Goal: Task Accomplishment & Management: Manage account settings

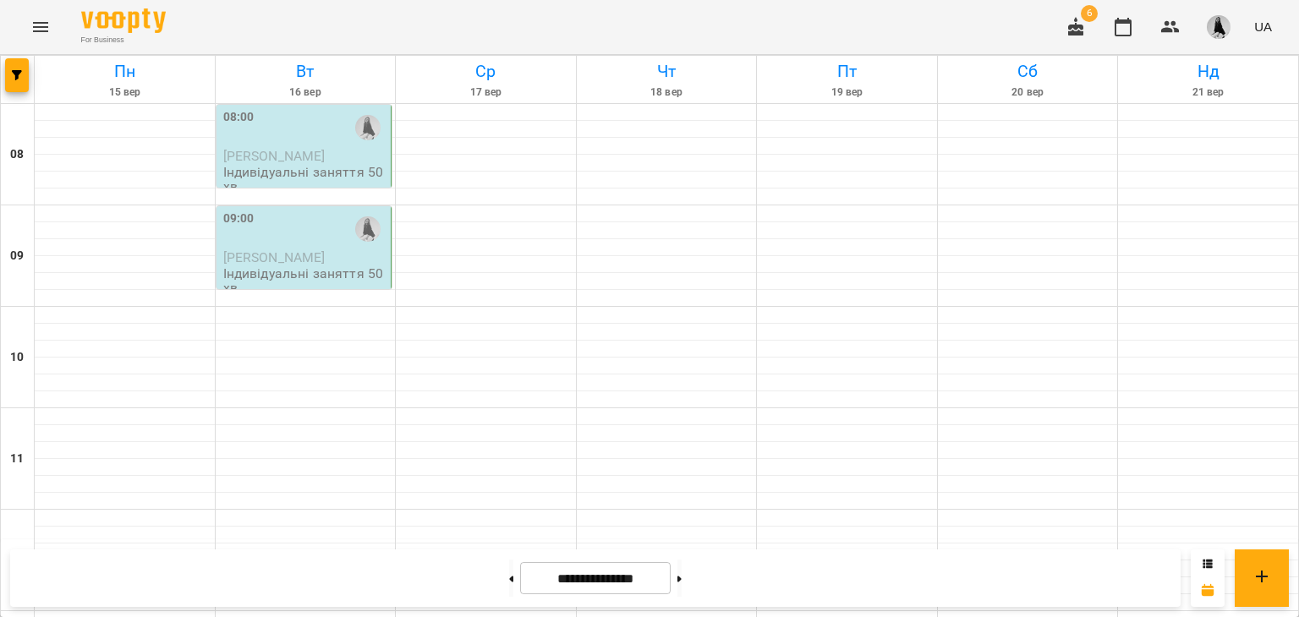
click at [321, 140] on div "08:00" at bounding box center [305, 127] width 165 height 39
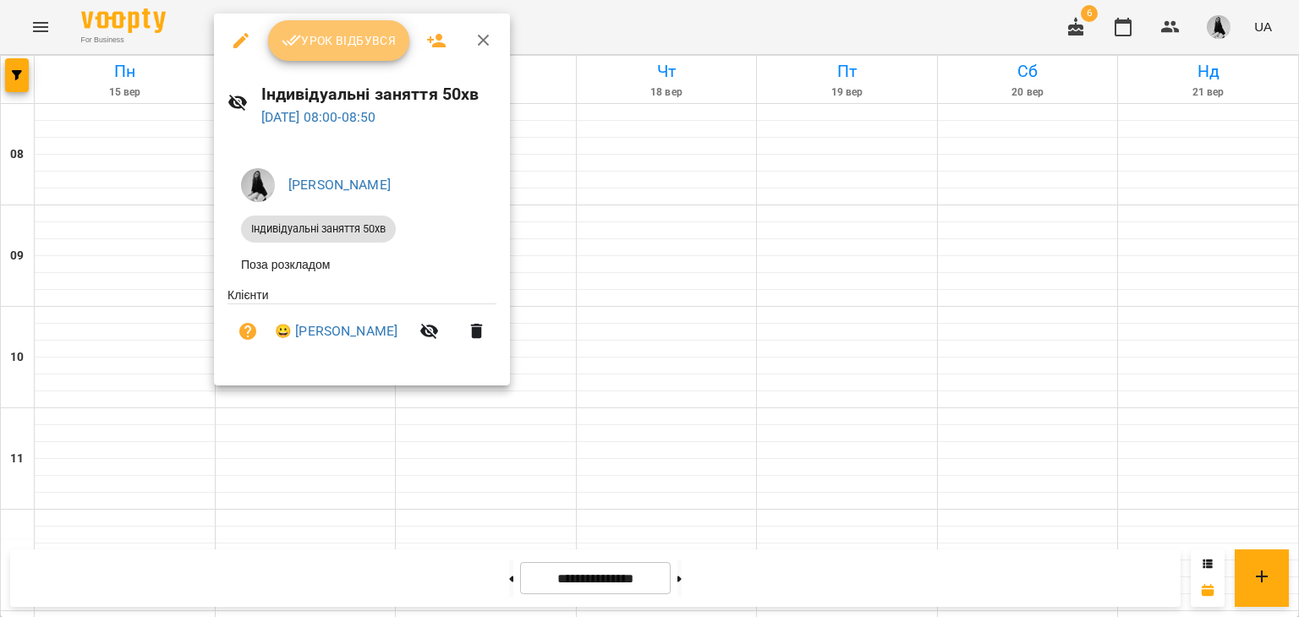
click at [327, 51] on button "Урок відбувся" at bounding box center [339, 40] width 142 height 41
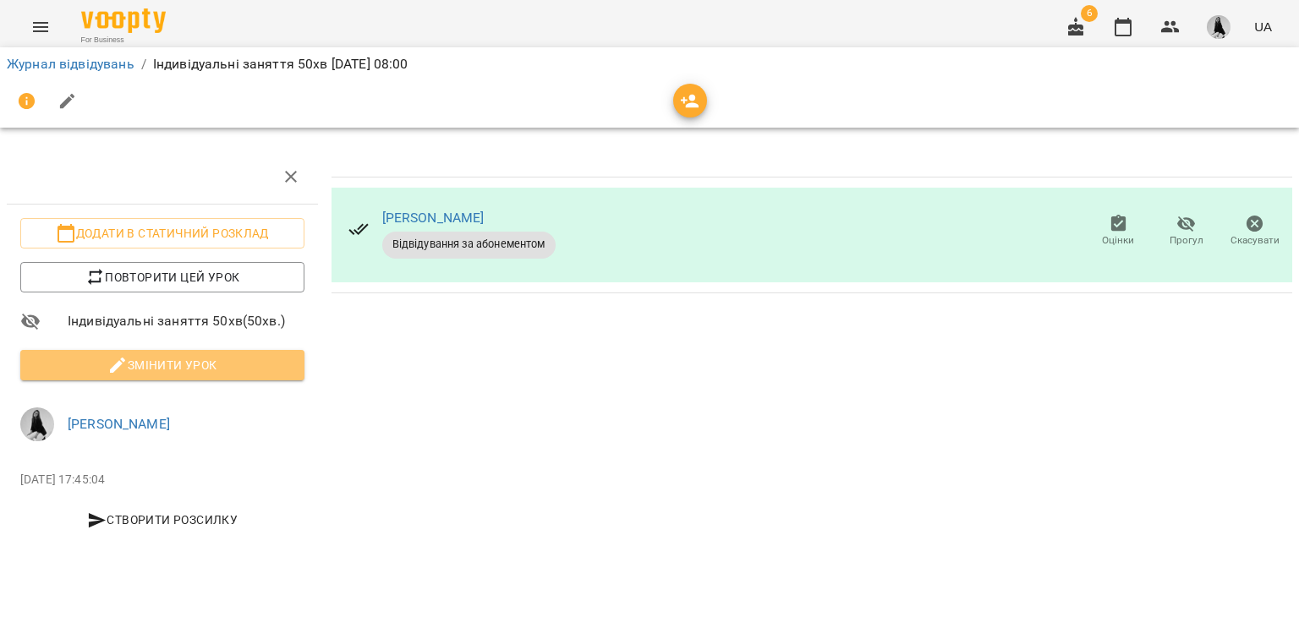
click at [185, 363] on span "Змінити урок" at bounding box center [162, 365] width 257 height 20
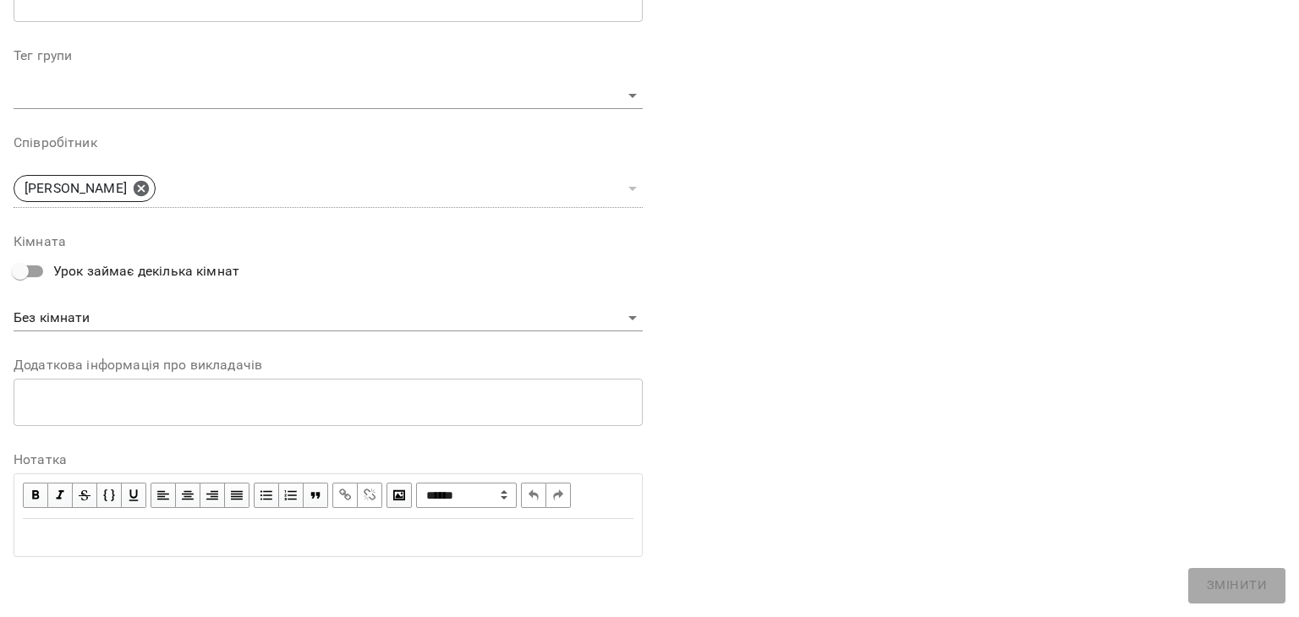
scroll to position [506, 0]
click at [68, 528] on div "Edit text" at bounding box center [328, 538] width 610 height 20
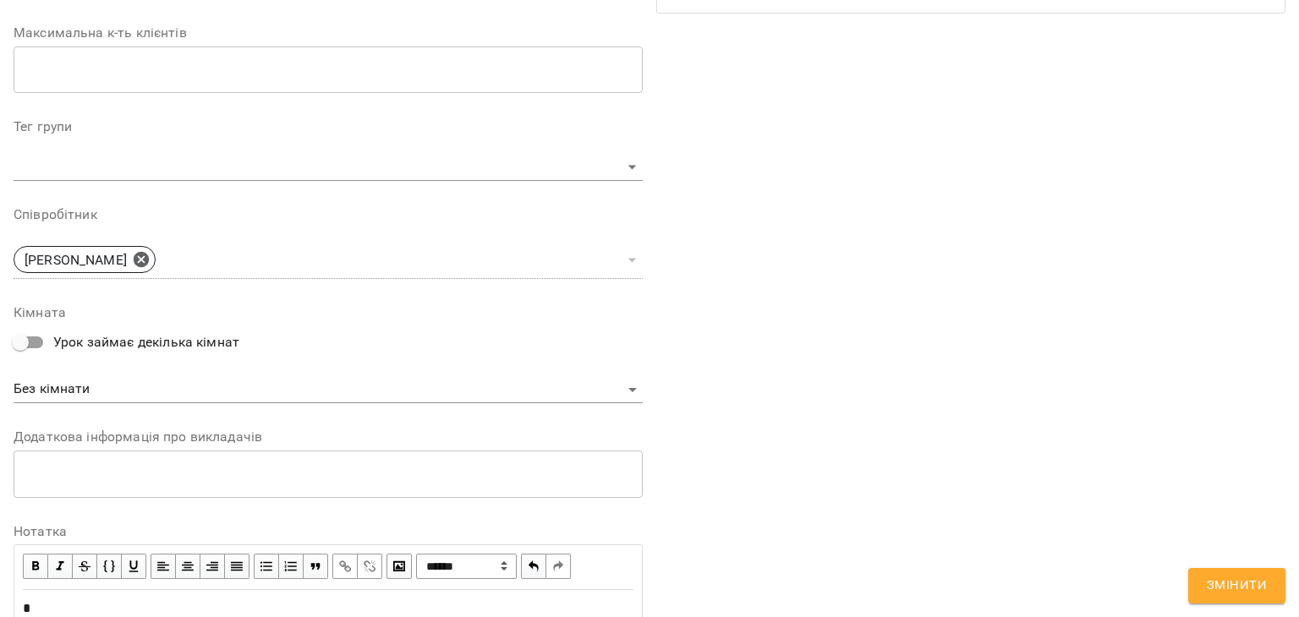
scroll to position [577, 0]
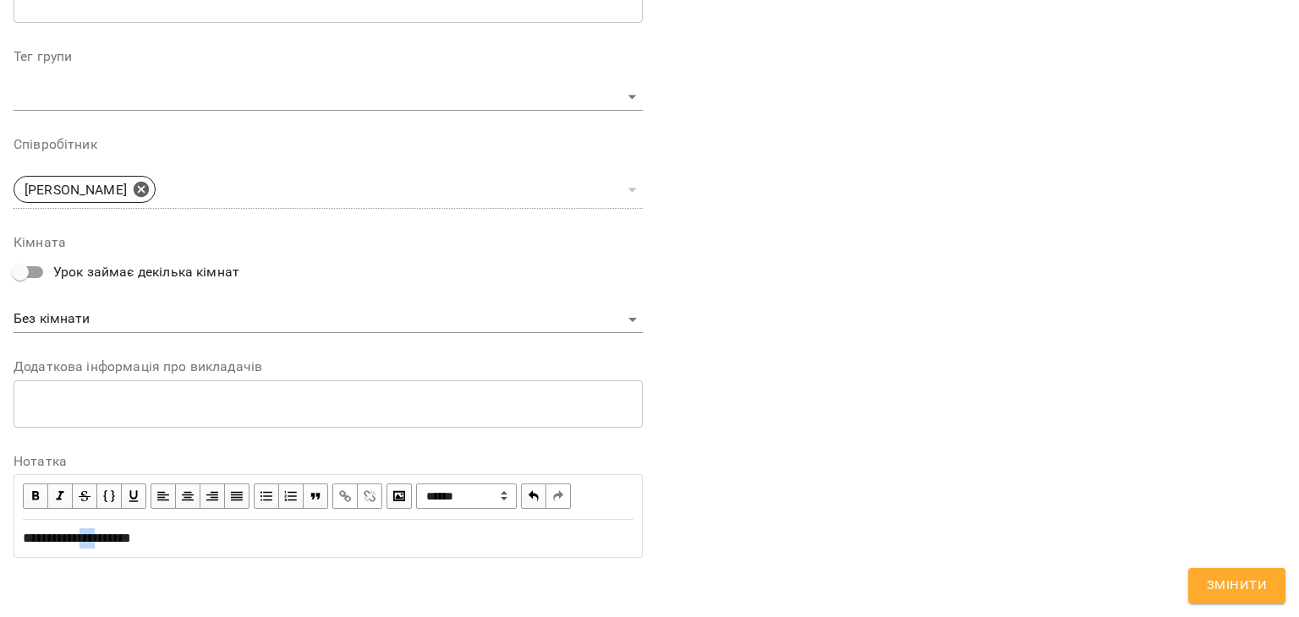
drag, startPoint x: 115, startPoint y: 539, endPoint x: 97, endPoint y: 537, distance: 17.8
click at [97, 537] on span "**********" at bounding box center [77, 538] width 108 height 13
copy span "**********"
click at [1238, 592] on span "Змінити" at bounding box center [1237, 586] width 60 height 22
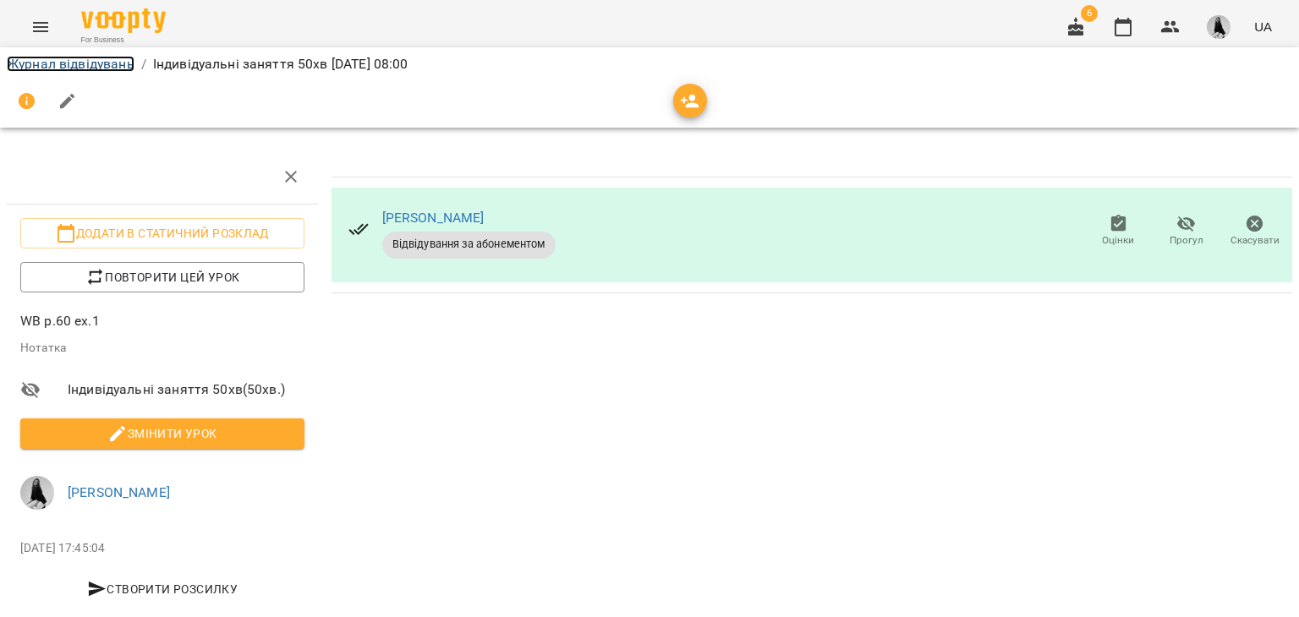
click at [61, 65] on link "Журнал відвідувань" at bounding box center [71, 64] width 128 height 16
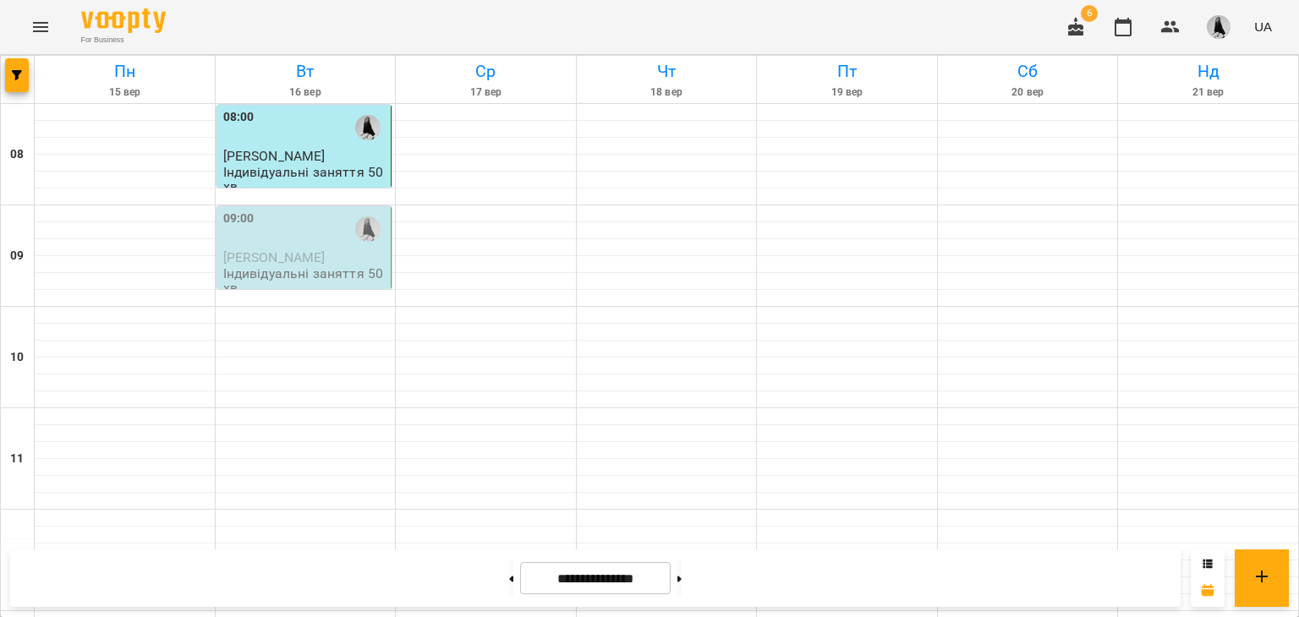
click at [297, 259] on span "[PERSON_NAME]" at bounding box center [274, 257] width 102 height 16
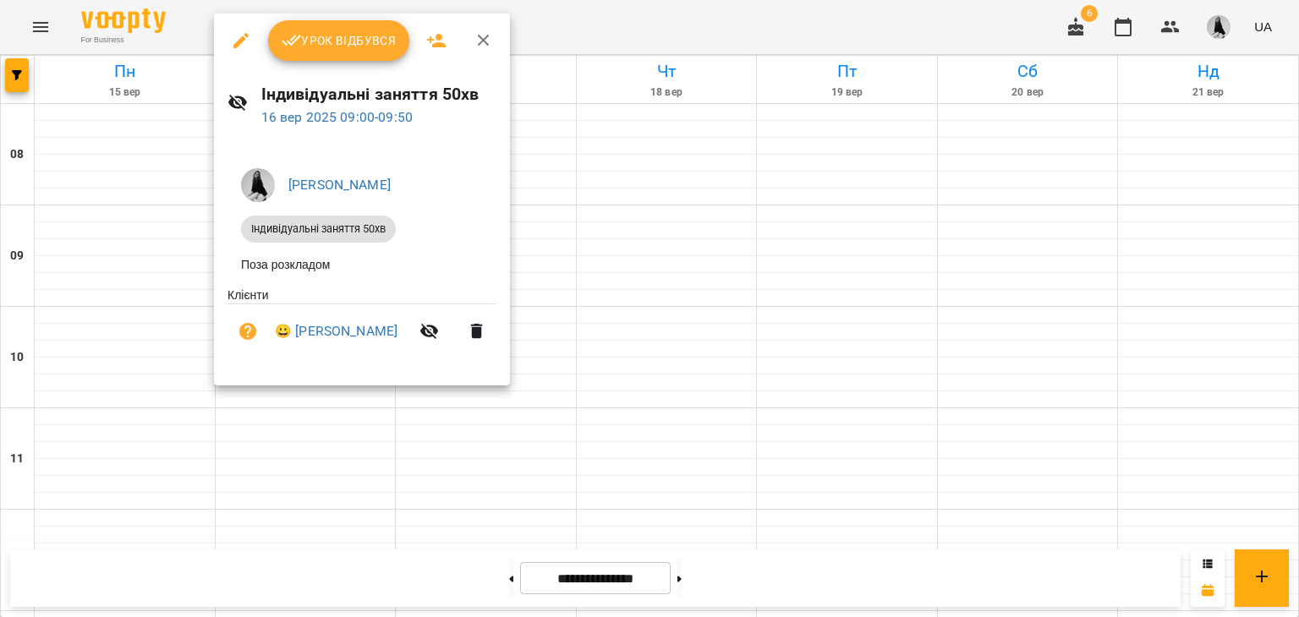
click at [315, 48] on span "Урок відбувся" at bounding box center [339, 40] width 115 height 20
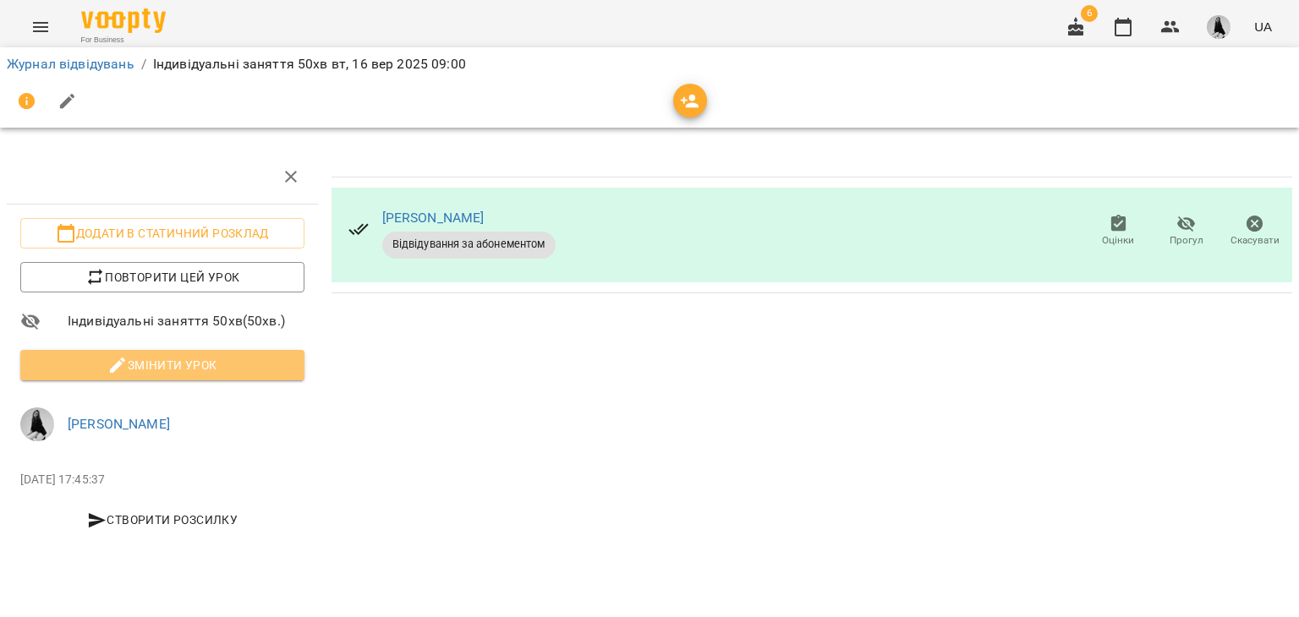
click at [123, 350] on button "Змінити урок" at bounding box center [162, 365] width 284 height 30
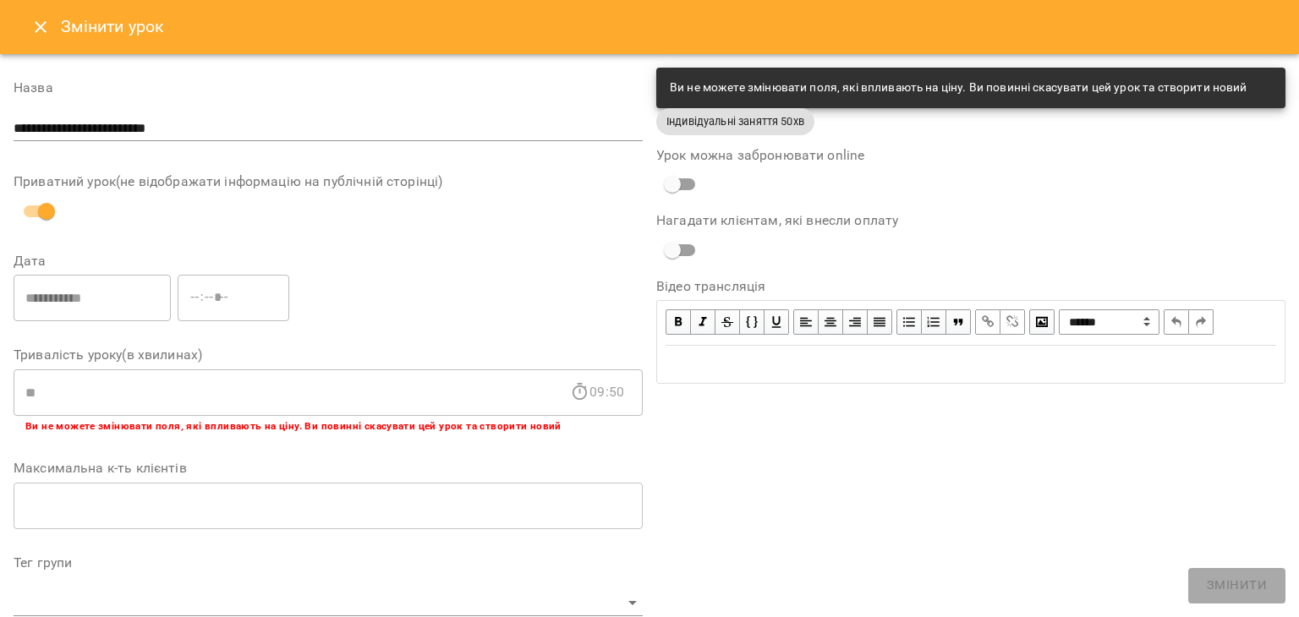
scroll to position [507, 0]
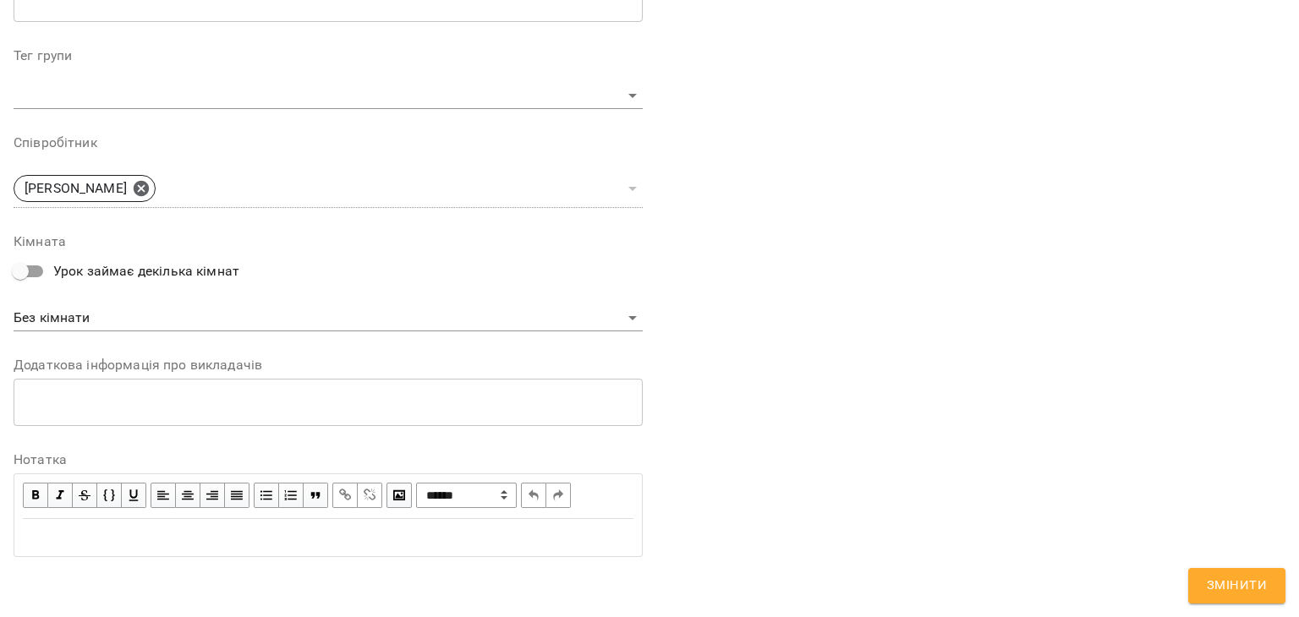
click at [203, 520] on div "Edit text" at bounding box center [328, 538] width 626 height 36
paste div "Edit text"
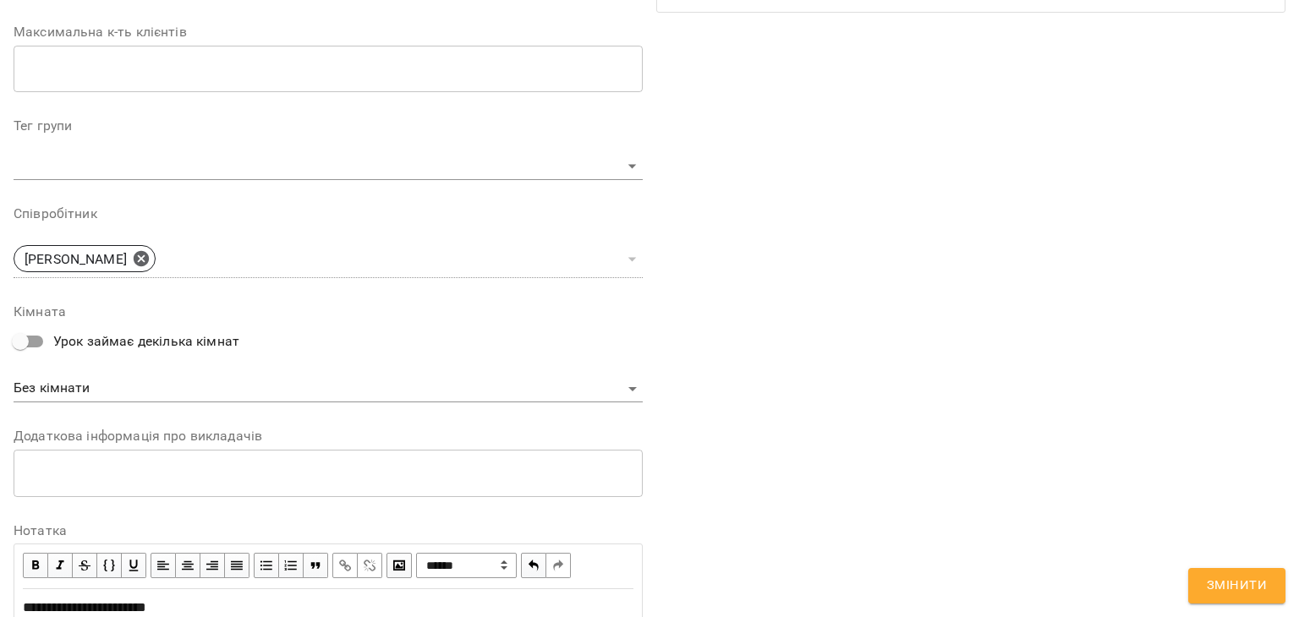
scroll to position [578, 0]
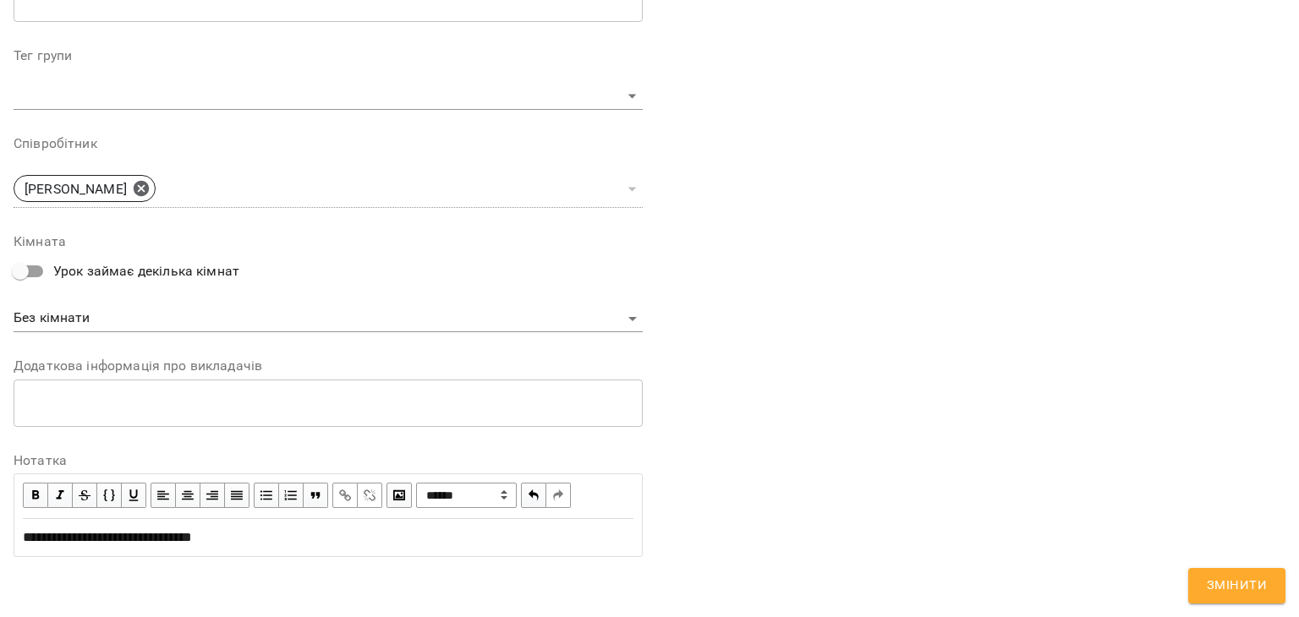
click at [1185, 586] on div "**********" at bounding box center [649, 47] width 1285 height 1128
click at [1221, 587] on span "Змінити" at bounding box center [1237, 586] width 60 height 22
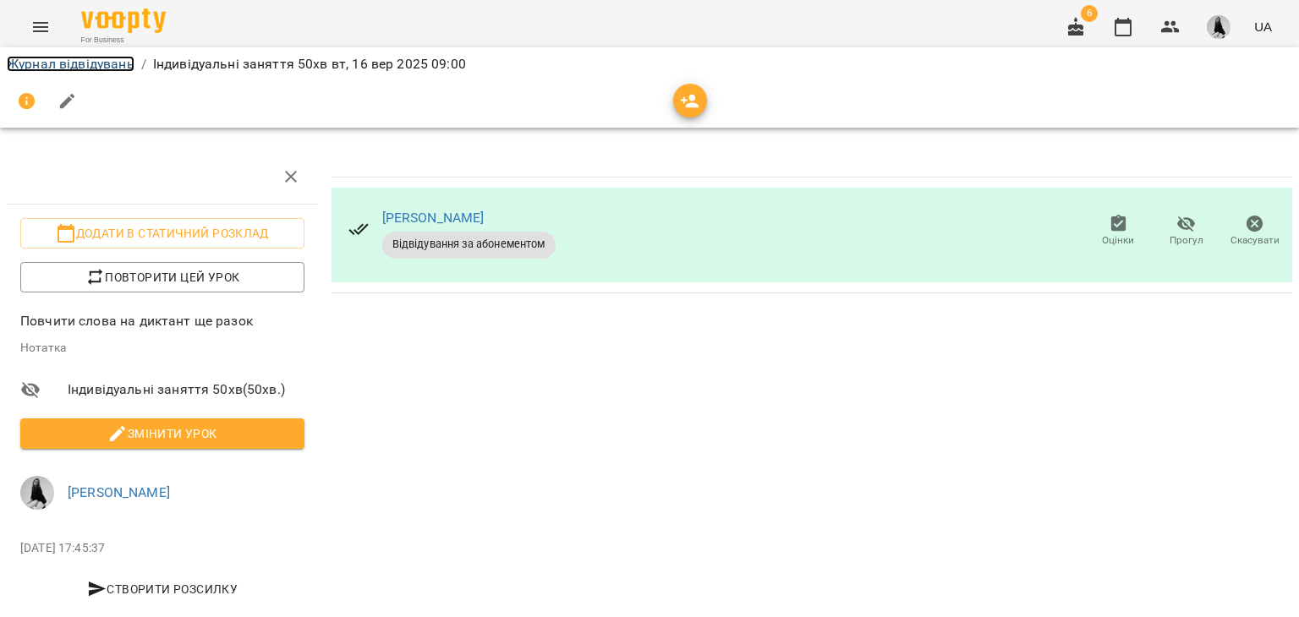
click at [76, 58] on link "Журнал відвідувань" at bounding box center [71, 64] width 128 height 16
